Goal: Transaction & Acquisition: Register for event/course

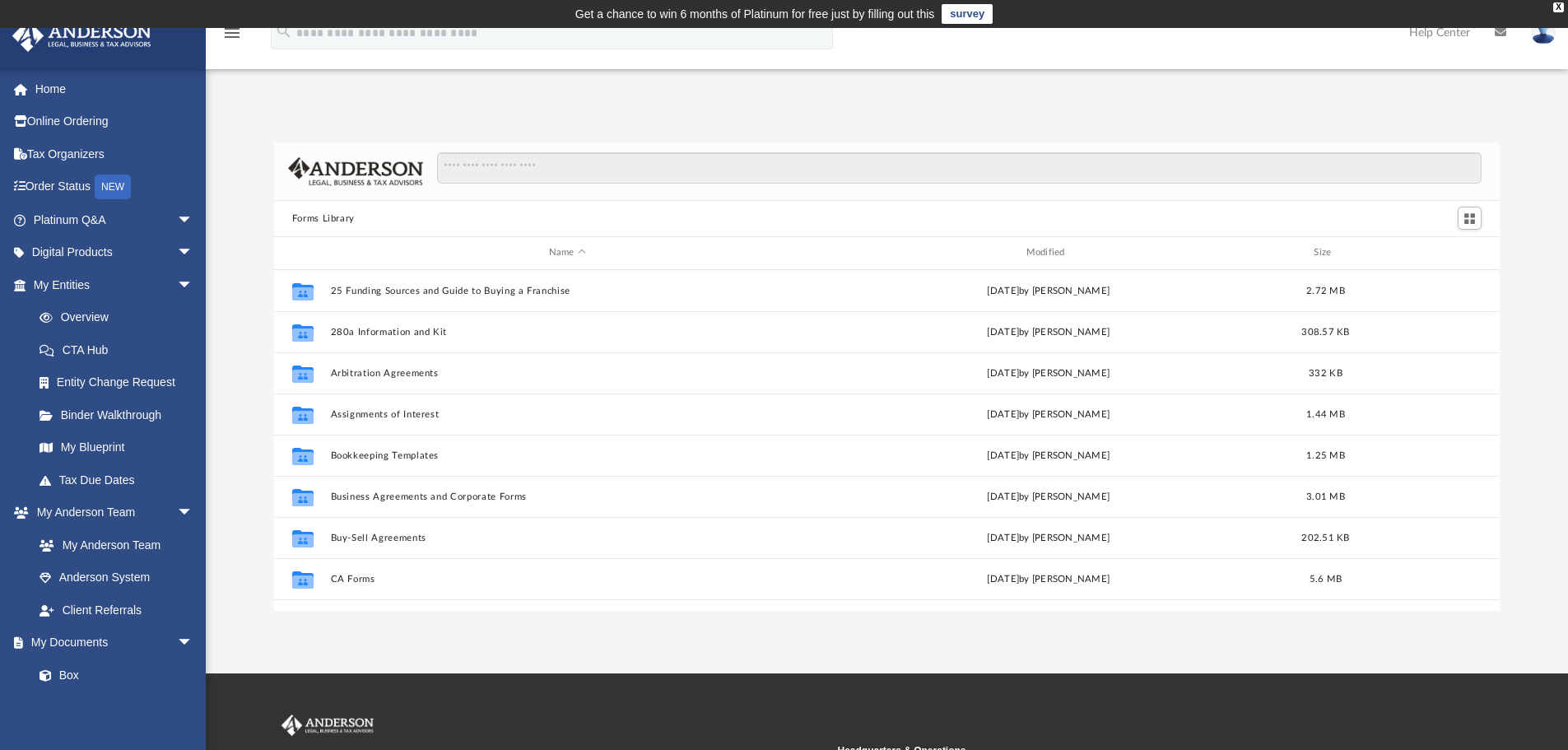
scroll to position [362, 1213]
click at [177, 225] on span "arrow_drop_down" at bounding box center [193, 220] width 33 height 34
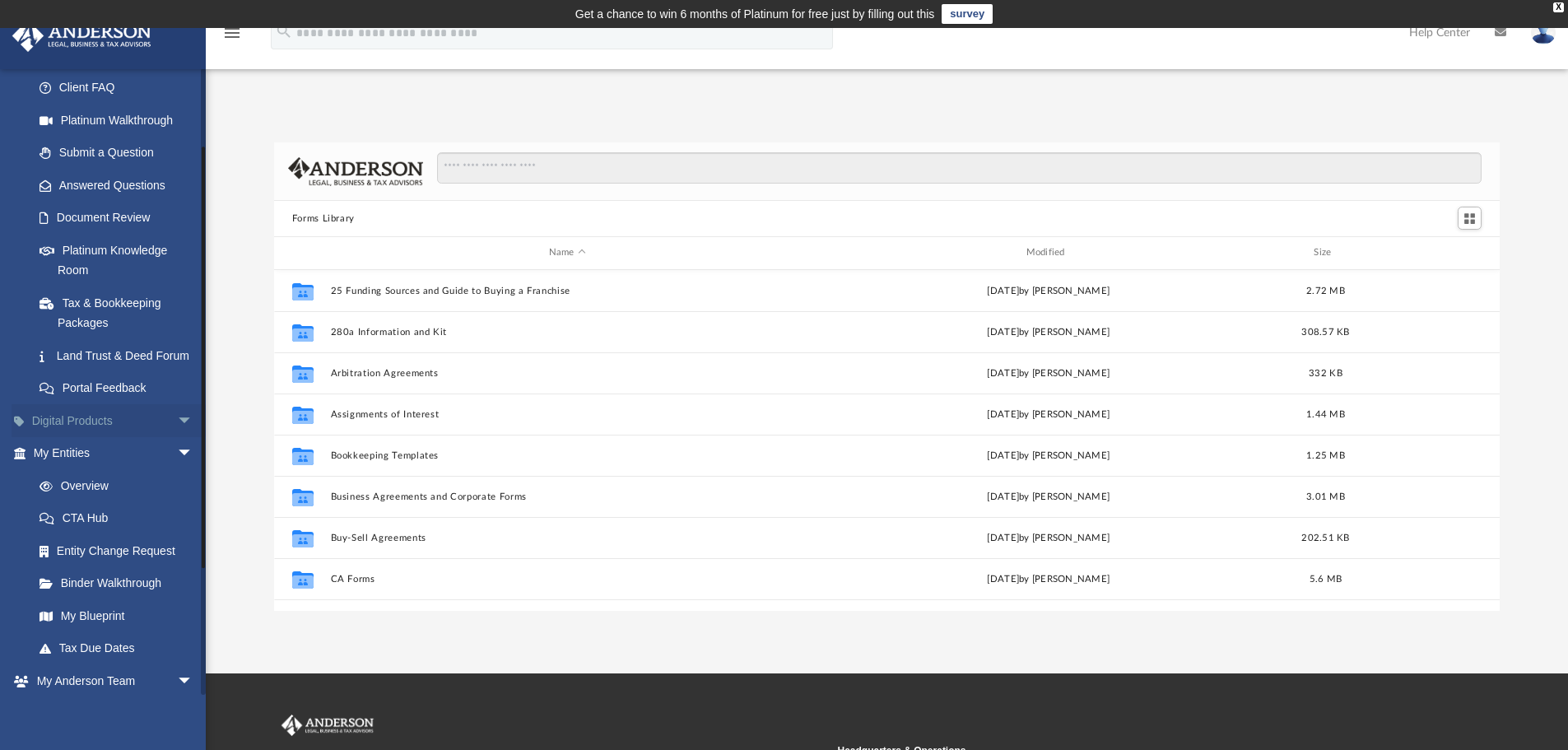
scroll to position [247, 0]
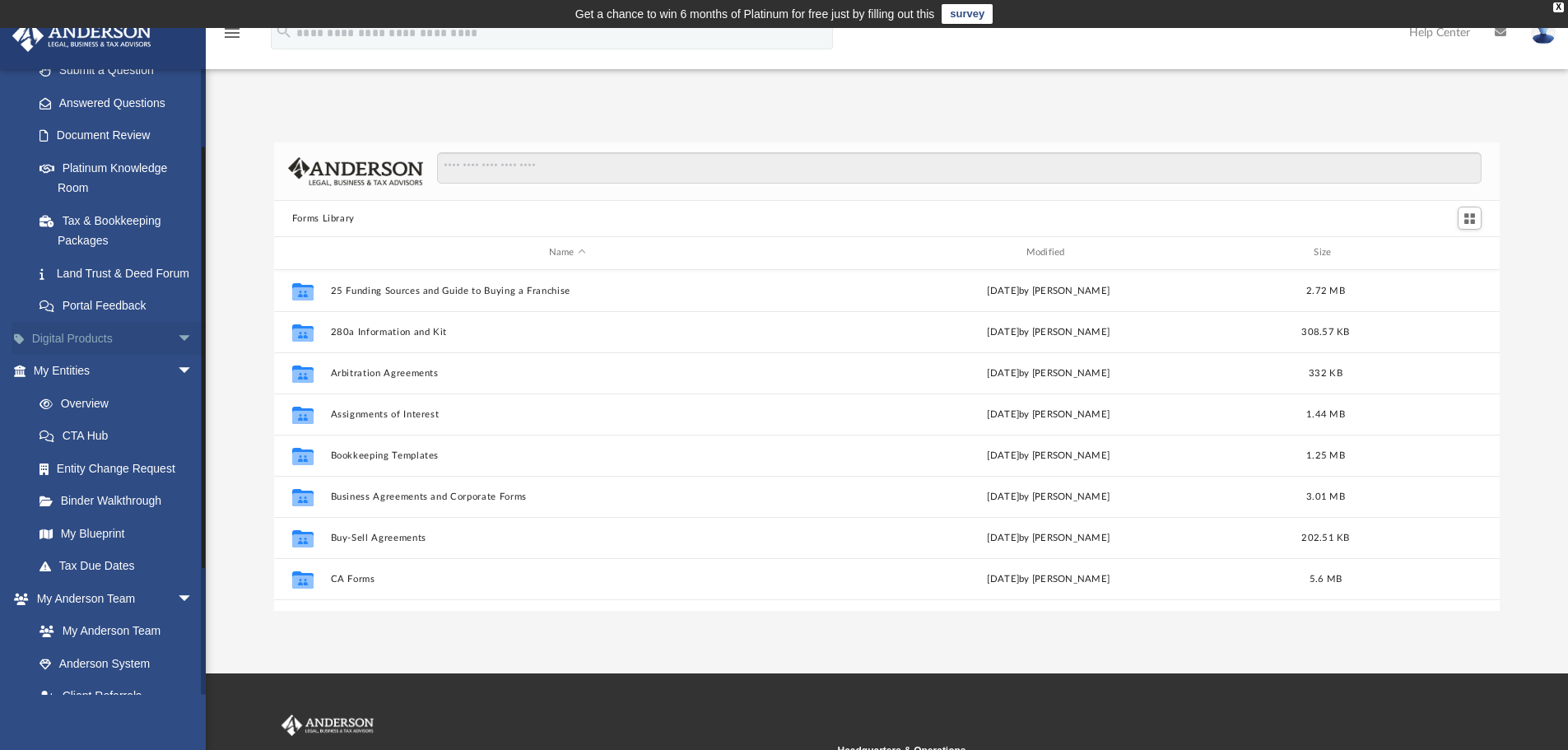
click at [177, 356] on span "arrow_drop_down" at bounding box center [193, 338] width 33 height 34
click at [114, 414] on div "Business Credit Optimizer" at bounding box center [127, 404] width 140 height 21
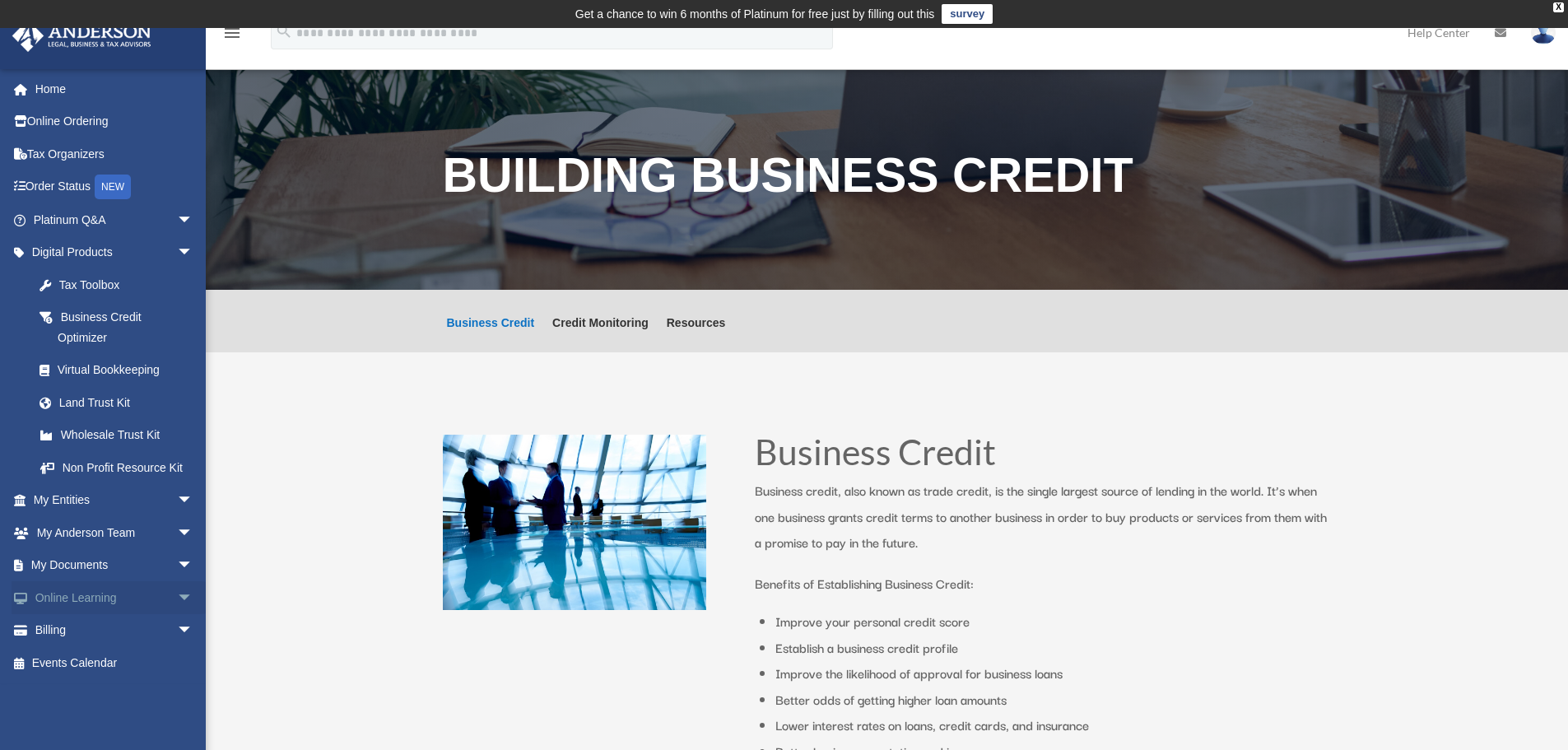
click at [177, 602] on span "arrow_drop_down" at bounding box center [193, 598] width 33 height 34
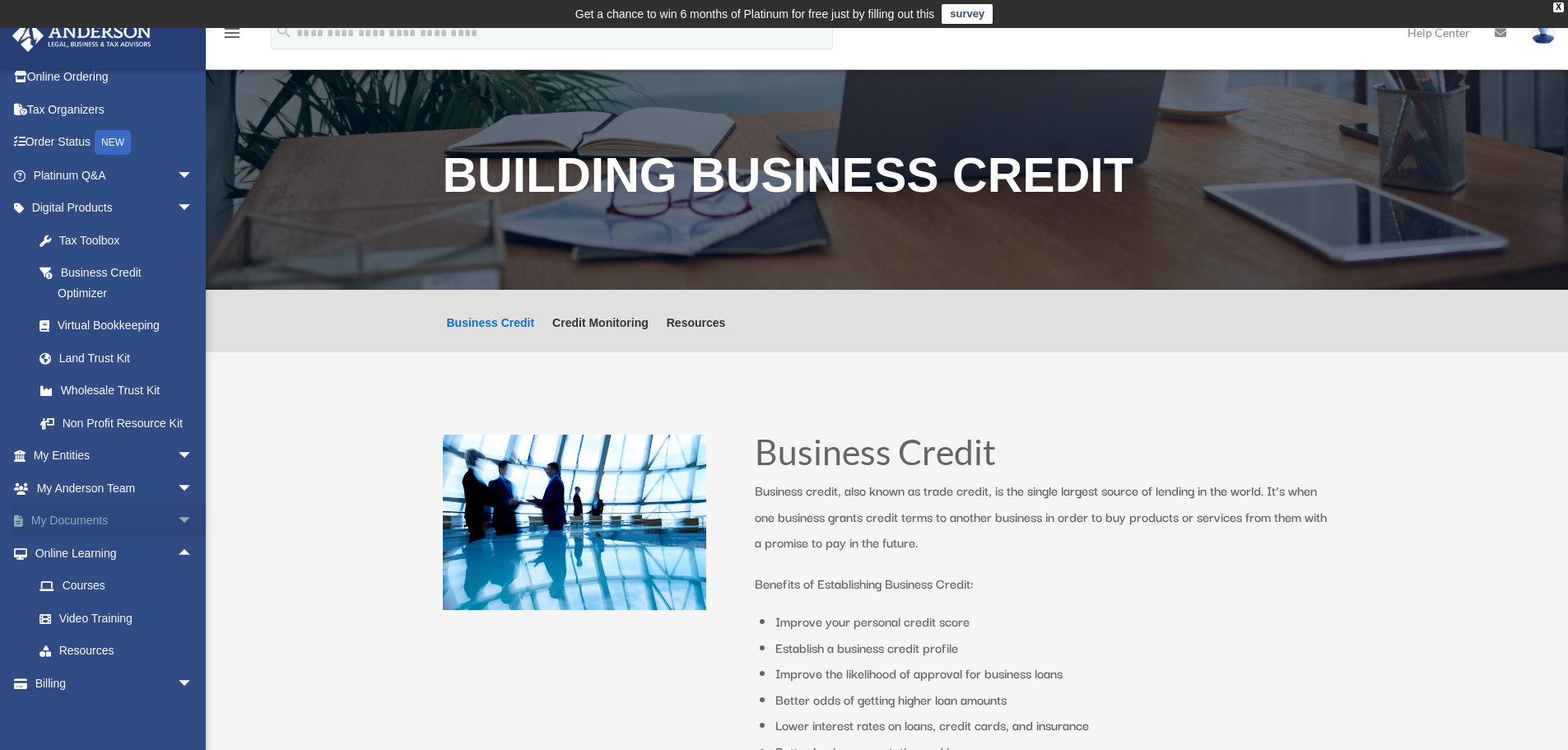
scroll to position [85, 0]
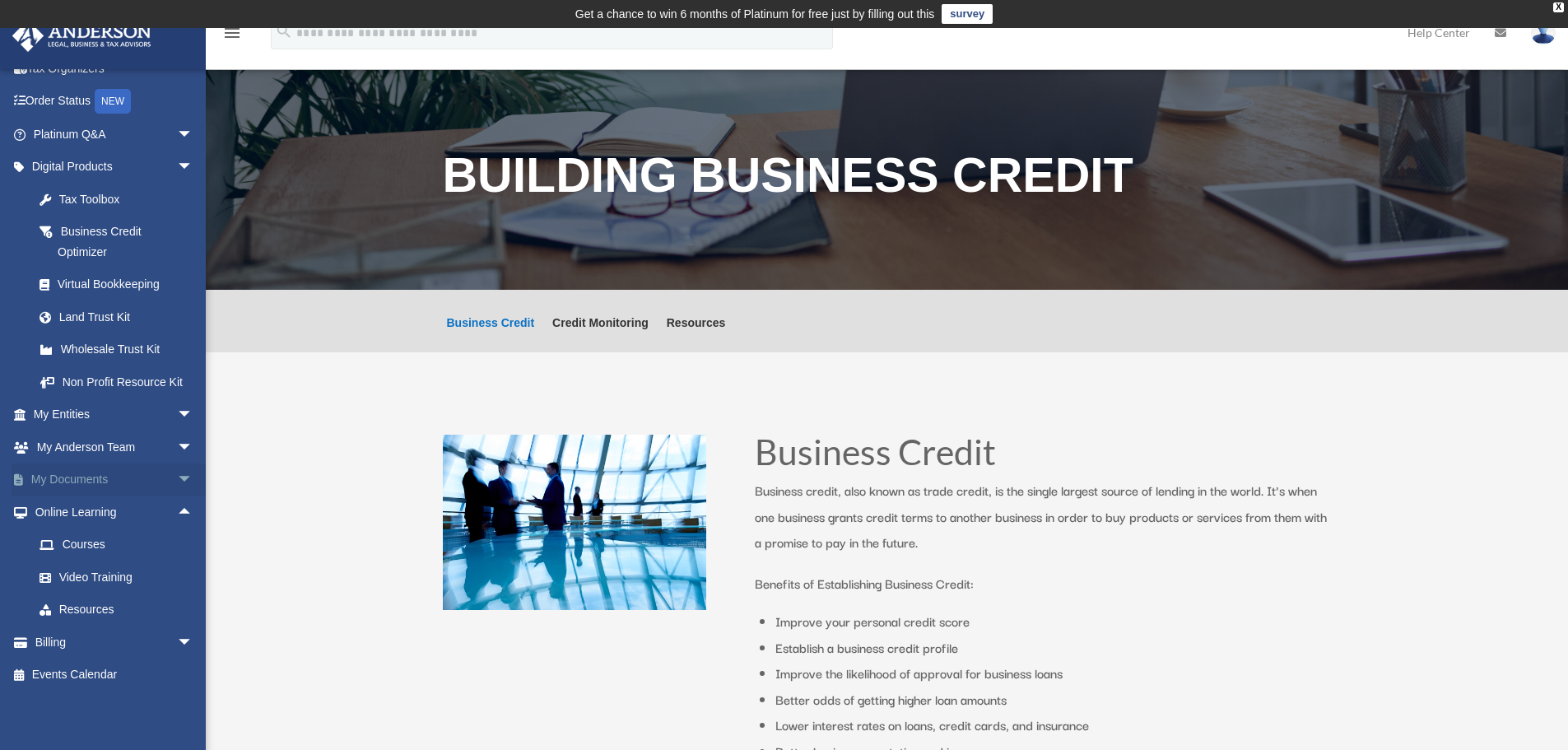
click at [178, 466] on span "arrow_drop_down" at bounding box center [193, 480] width 33 height 34
click at [177, 449] on span "arrow_drop_down" at bounding box center [193, 447] width 33 height 34
click at [99, 542] on link "Client Referrals" at bounding box center [120, 545] width 195 height 33
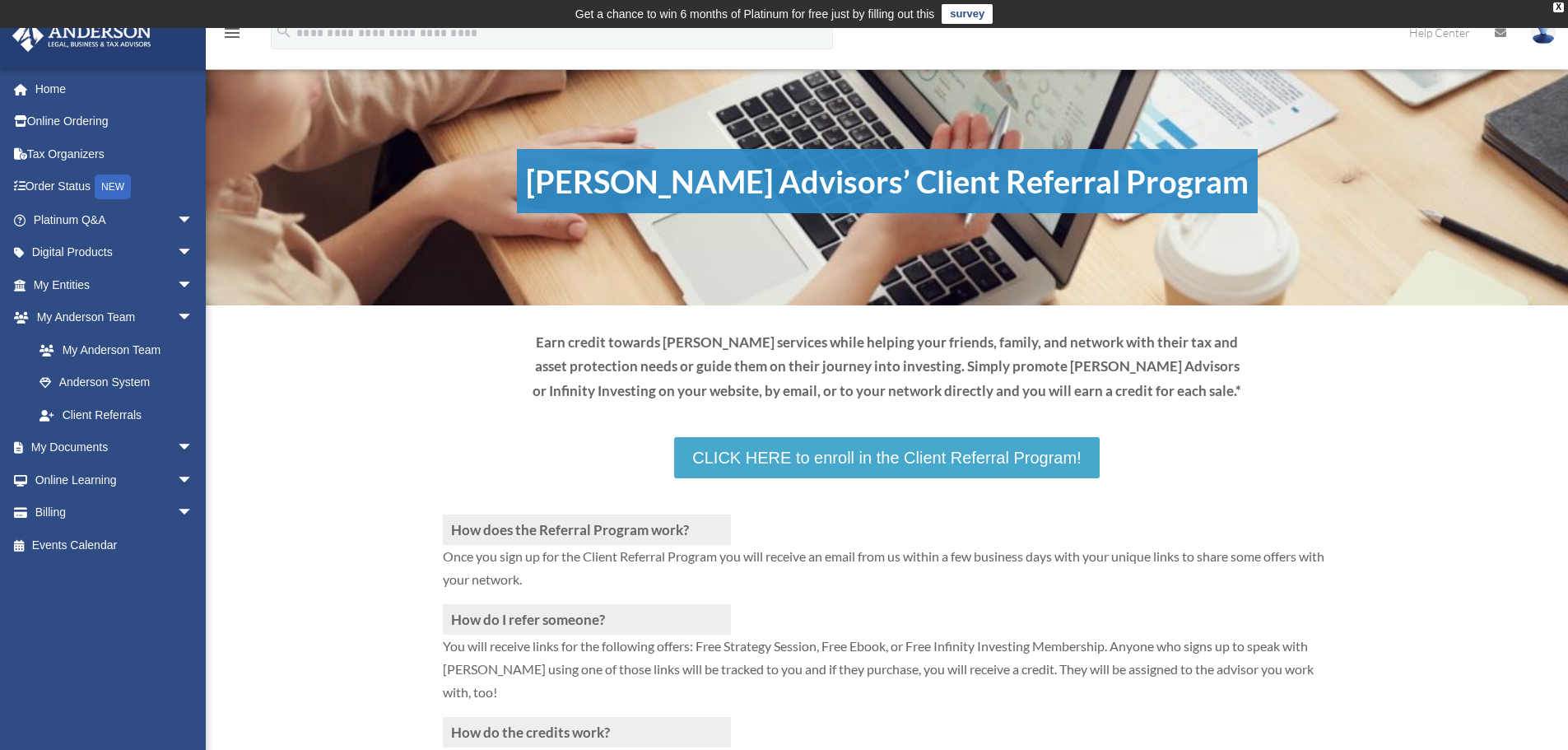
click at [836, 461] on link "CLICK HERE to enroll in the Client Referral Program!" at bounding box center [887, 457] width 425 height 41
